Goal: Task Accomplishment & Management: Use online tool/utility

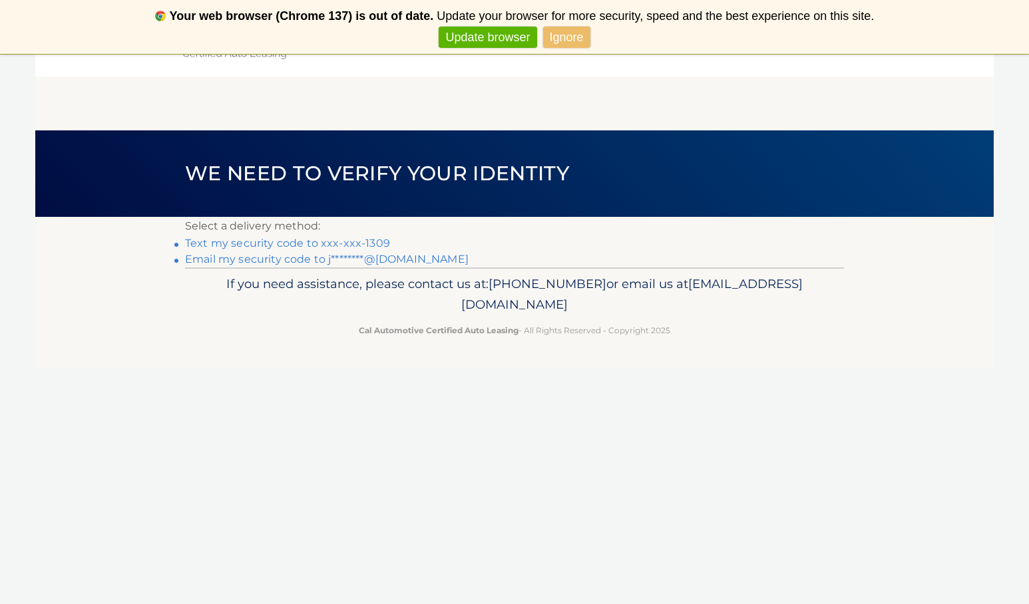
click at [348, 242] on link "Text my security code to xxx-xxx-1309" at bounding box center [287, 243] width 205 height 13
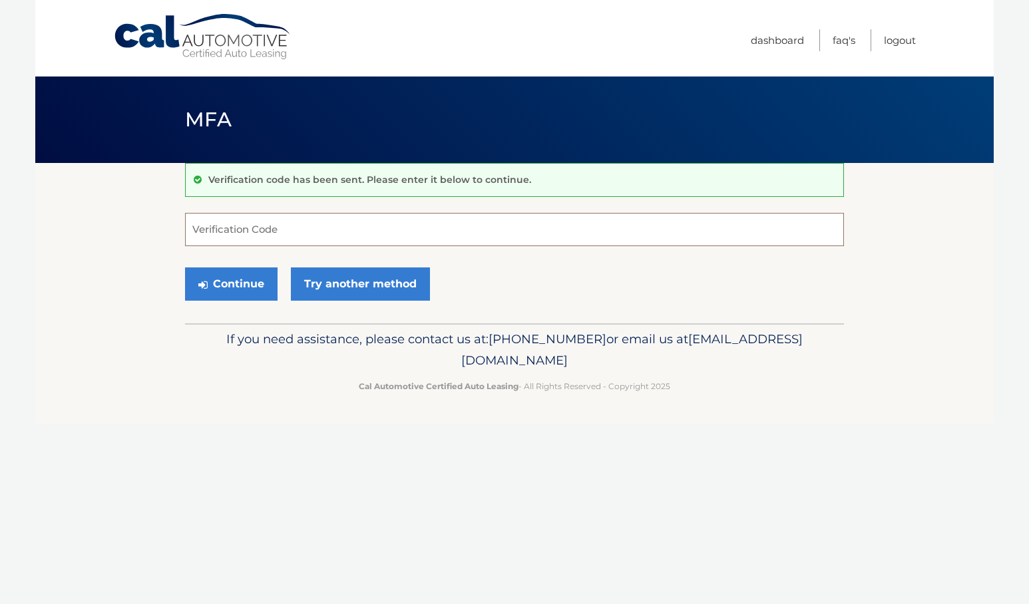
click at [297, 233] on input "Verification Code" at bounding box center [514, 229] width 659 height 33
type input "863720"
click at [185, 267] on button "Continue" at bounding box center [231, 283] width 92 height 33
click at [206, 289] on icon "submit" at bounding box center [202, 284] width 9 height 11
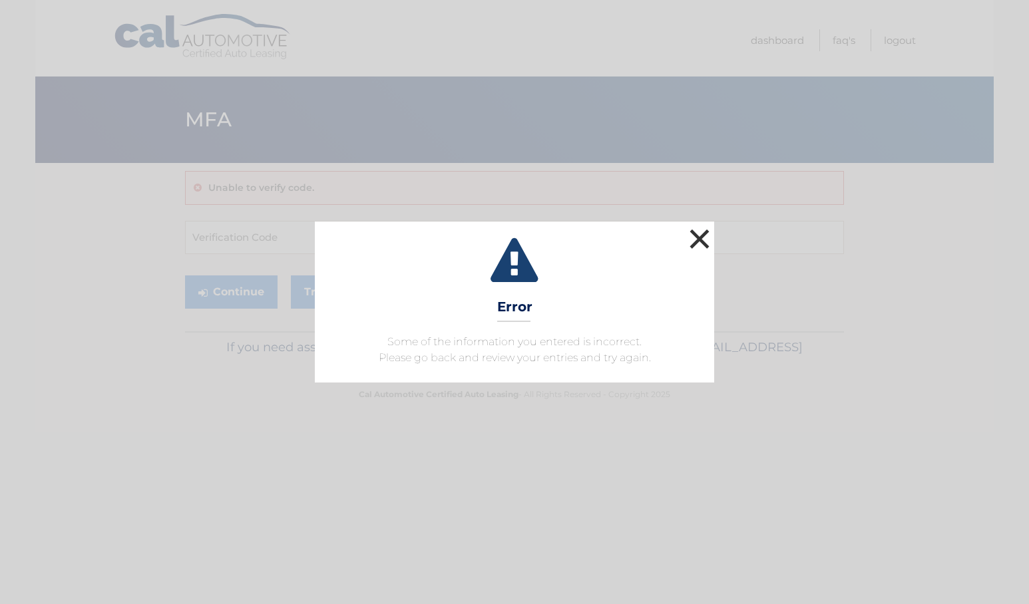
click at [705, 234] on button "×" at bounding box center [699, 239] width 27 height 27
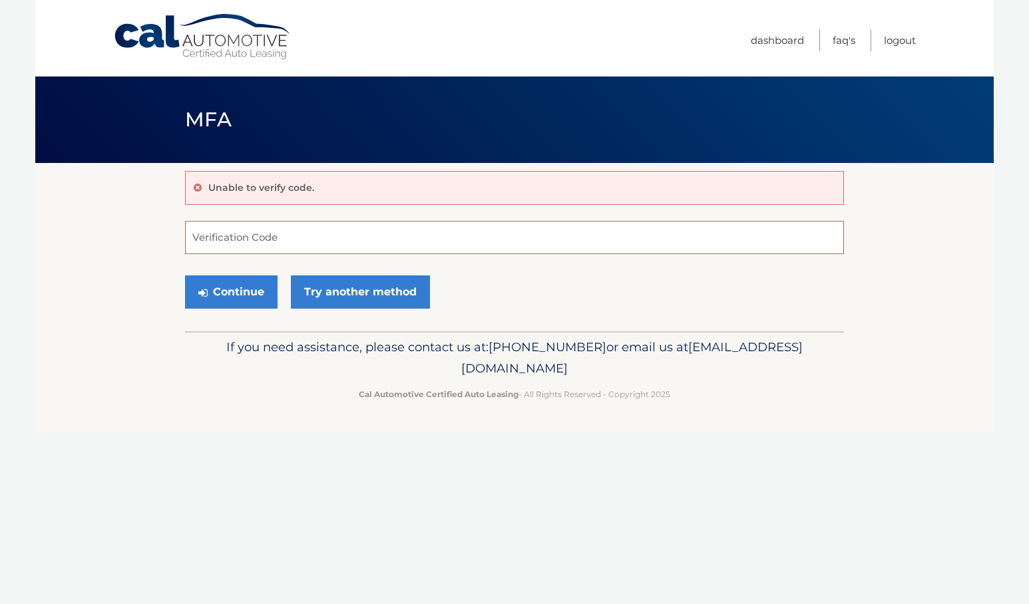
click at [329, 237] on input "Verification Code" at bounding box center [514, 237] width 659 height 33
paste input "863720"
type input "863720"
click at [226, 289] on button "Continue" at bounding box center [231, 291] width 92 height 33
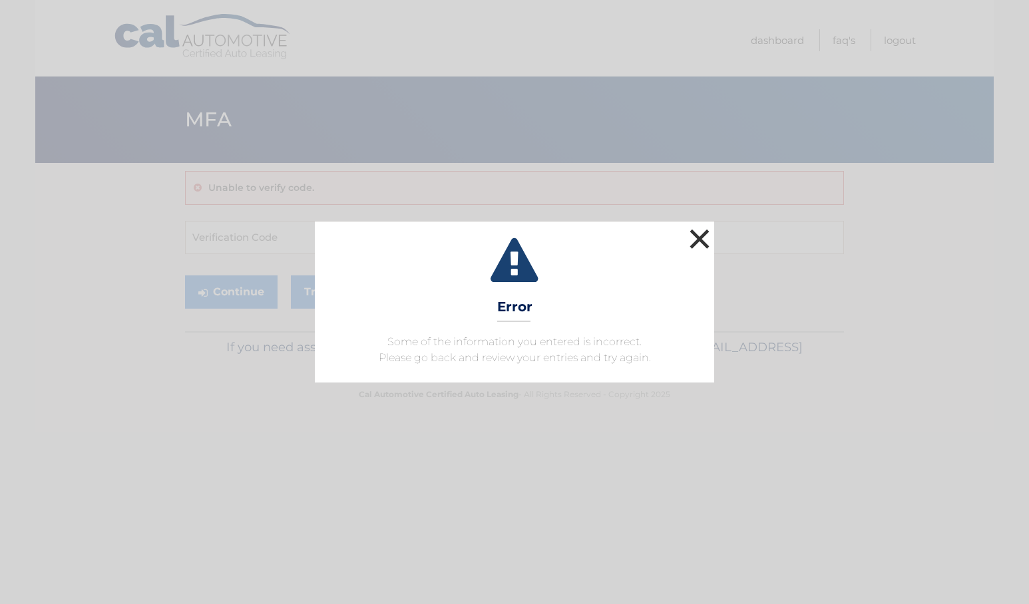
click at [700, 227] on button "×" at bounding box center [699, 239] width 27 height 27
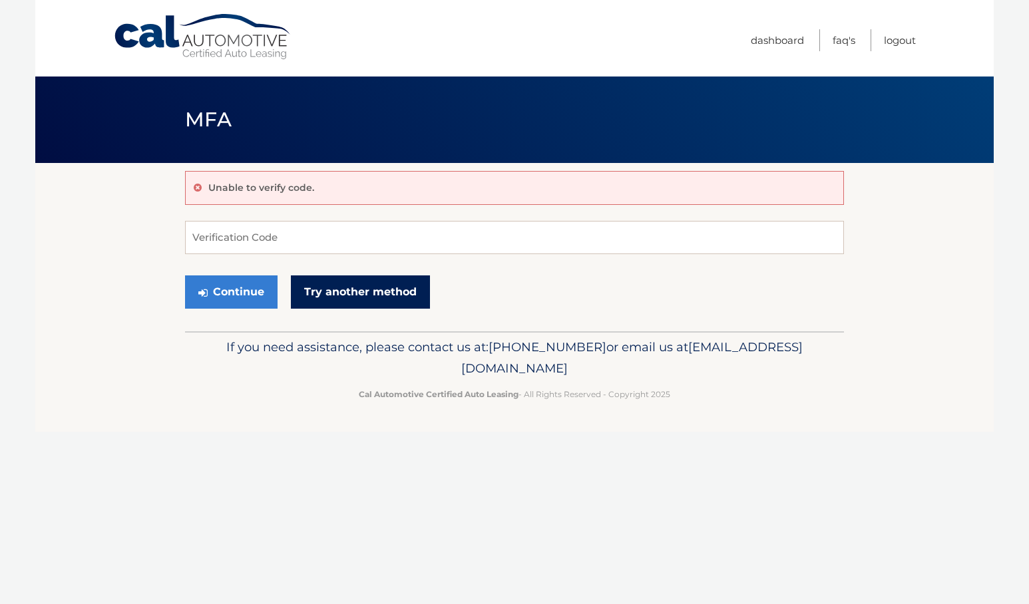
click at [347, 287] on link "Try another method" at bounding box center [360, 291] width 139 height 33
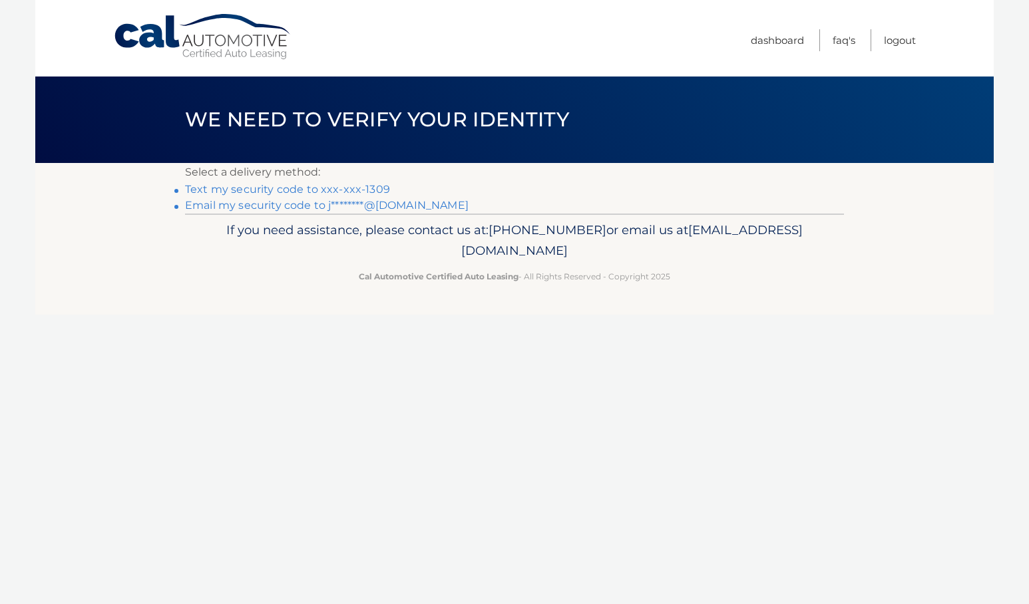
click at [309, 189] on link "Text my security code to xxx-xxx-1309" at bounding box center [287, 189] width 205 height 13
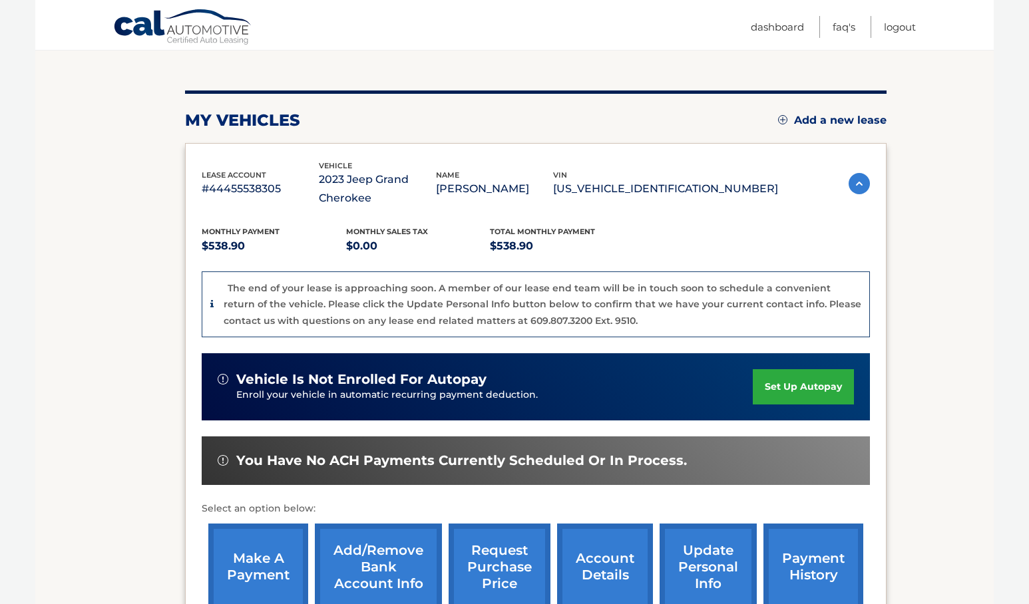
scroll to position [174, 0]
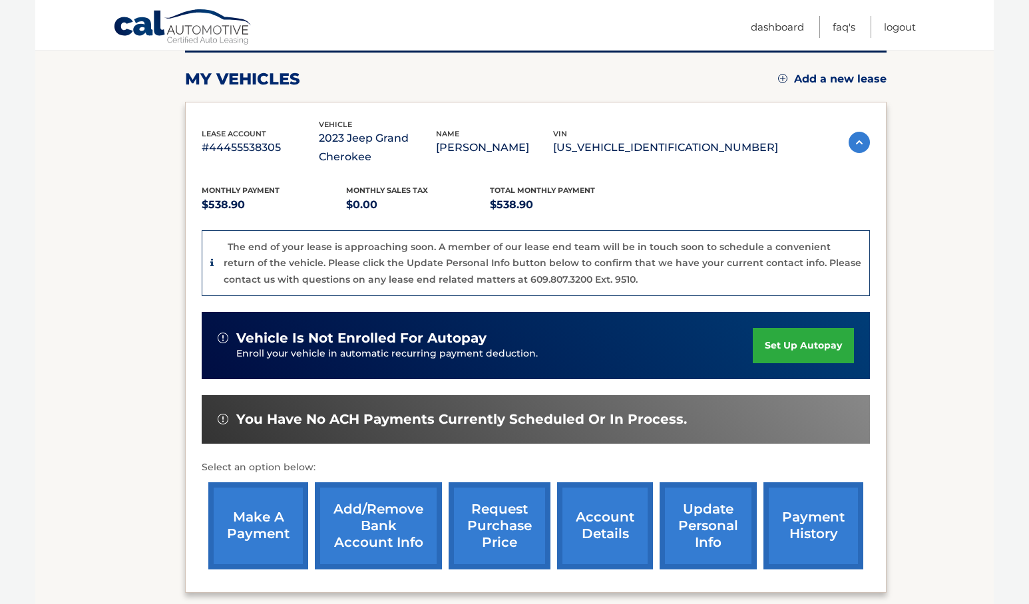
click at [267, 518] on link "make a payment" at bounding box center [258, 525] width 100 height 87
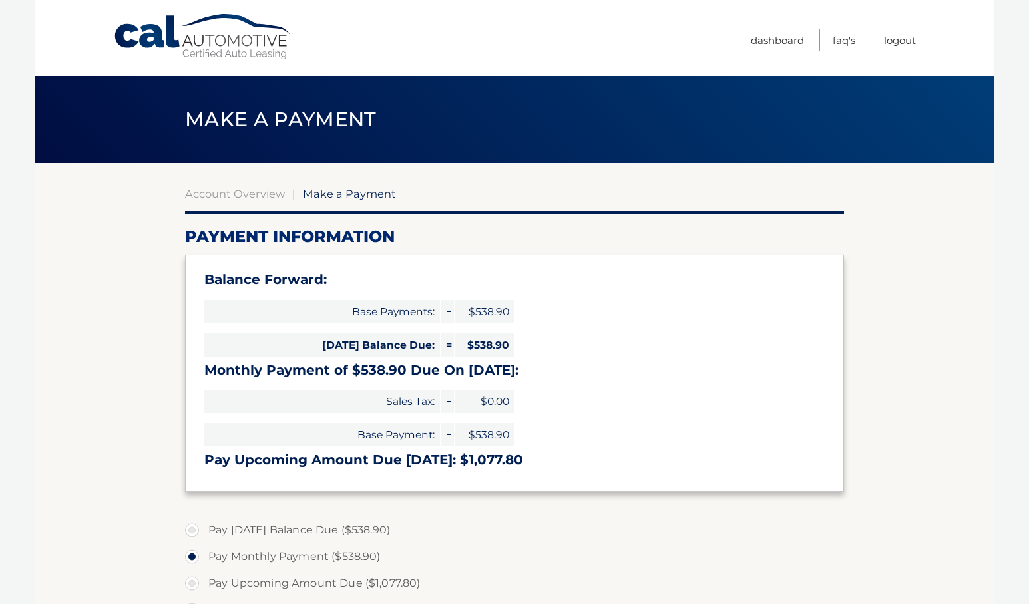
select select "Nzc1NTA2ZGQtYTFjYy00NTYxLWJjNjQtYWE0M2IzM2VmMmNk"
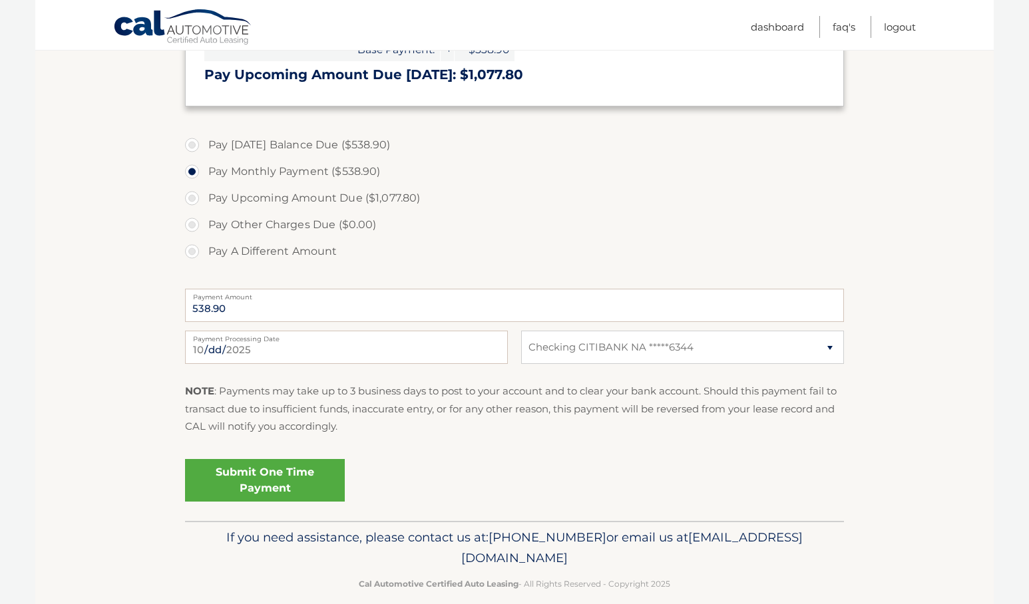
scroll to position [384, 0]
click at [293, 480] on link "Submit One Time Payment" at bounding box center [265, 481] width 160 height 43
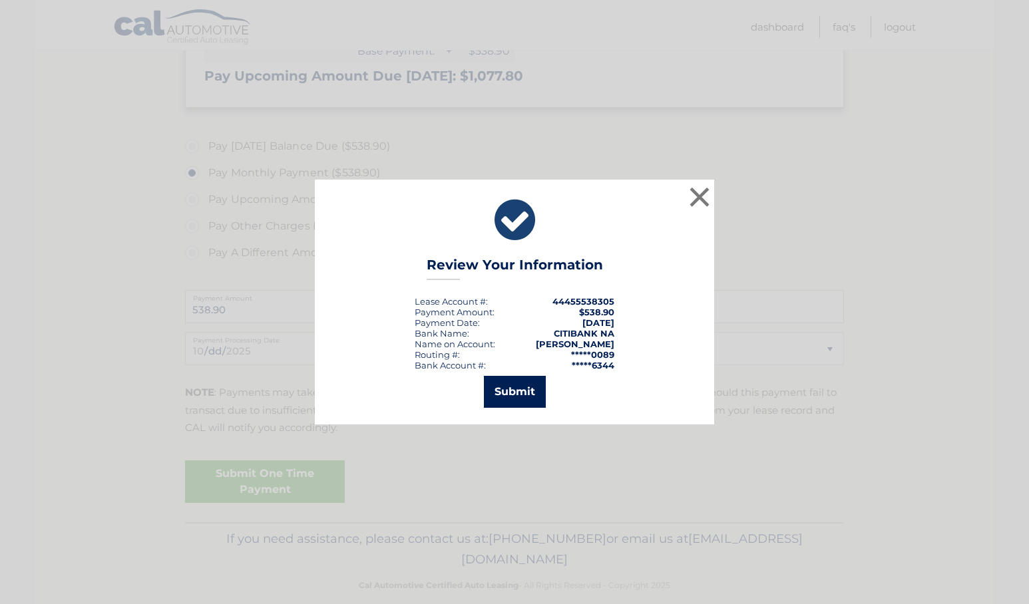
click at [518, 385] on button "Submit" at bounding box center [515, 392] width 62 height 32
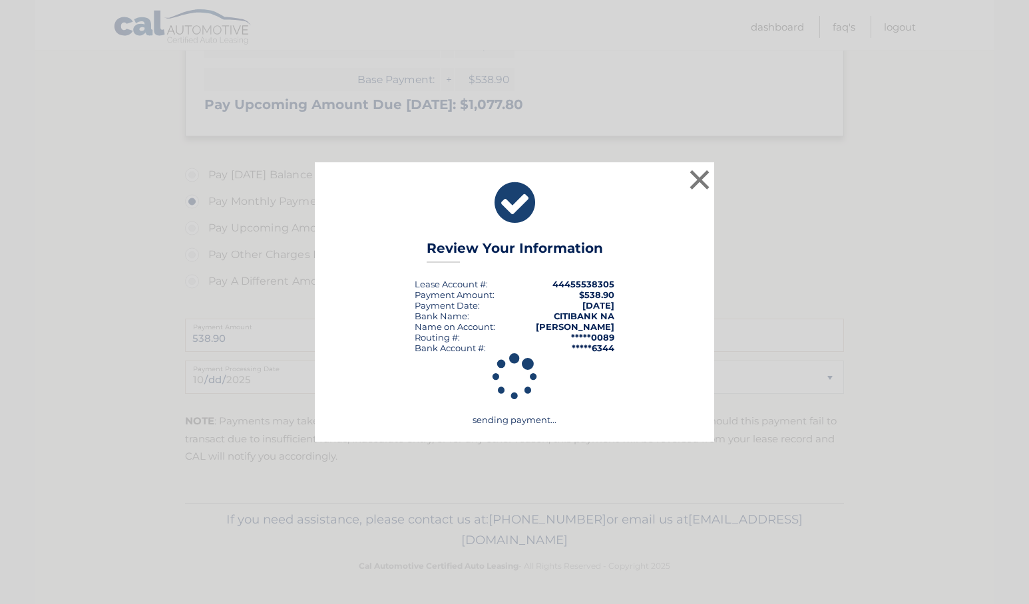
scroll to position [355, 0]
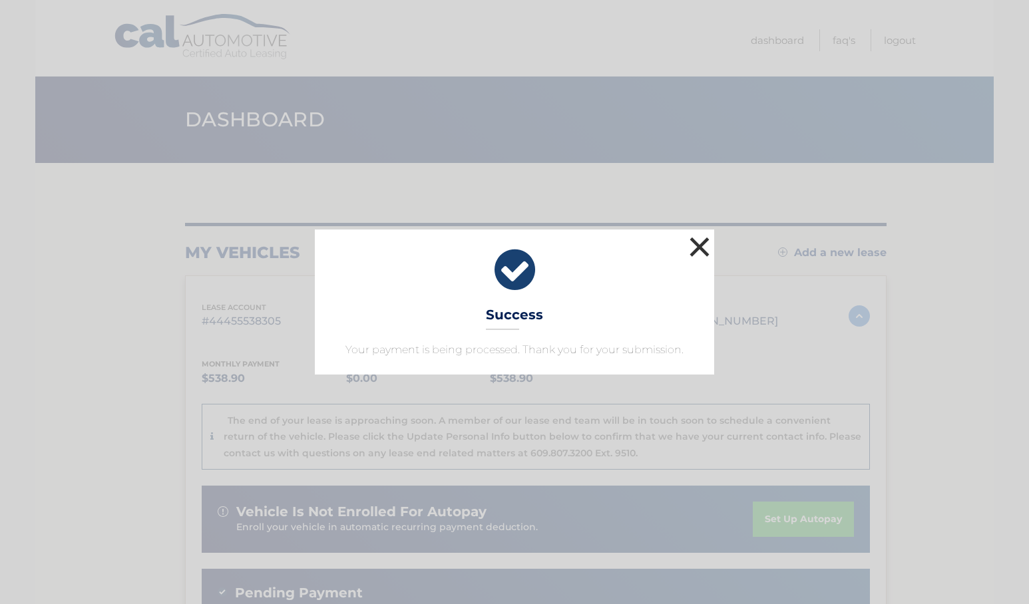
click at [705, 250] on button "×" at bounding box center [699, 247] width 27 height 27
